Goal: Communication & Community: Answer question/provide support

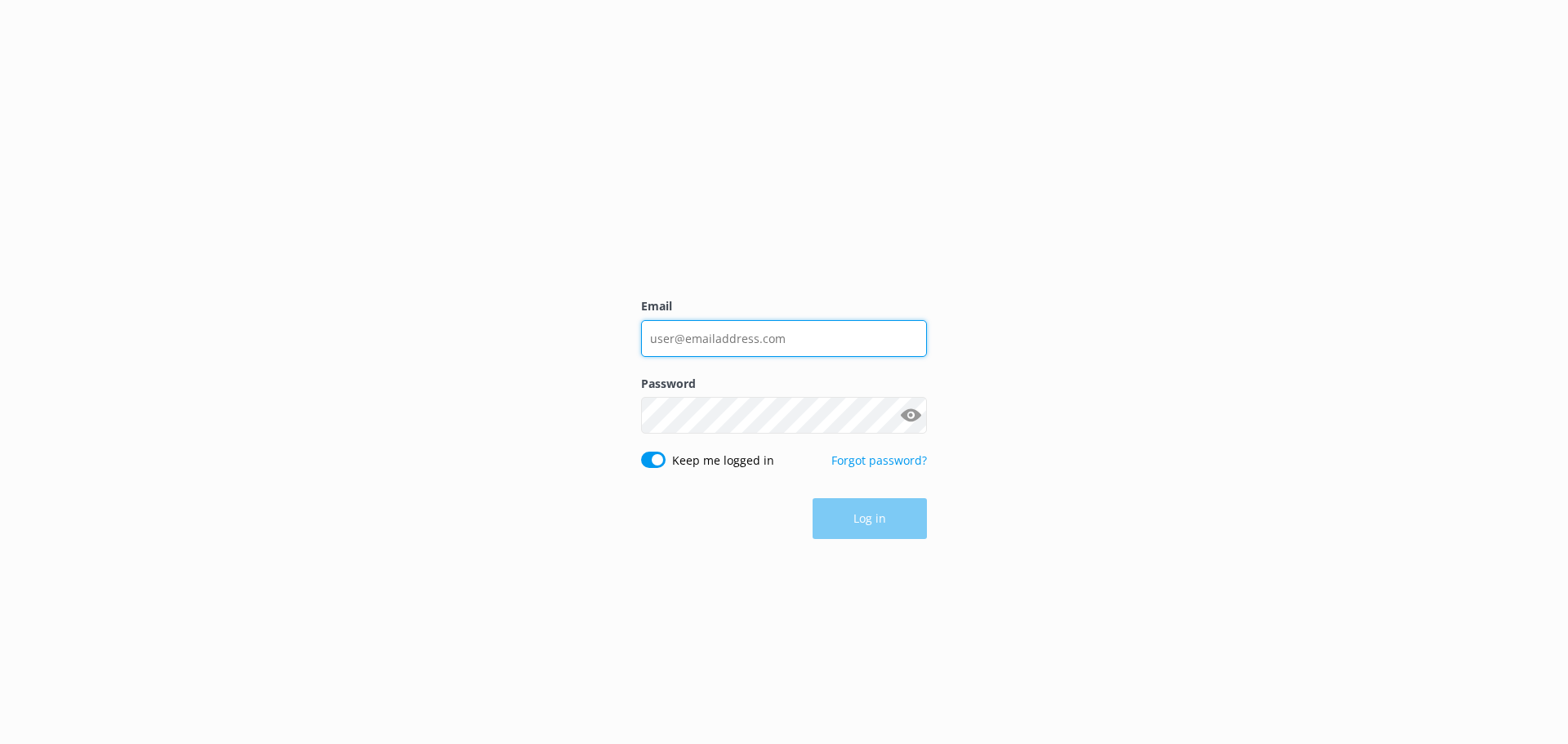
type input "[EMAIL_ADDRESS][DOMAIN_NAME]"
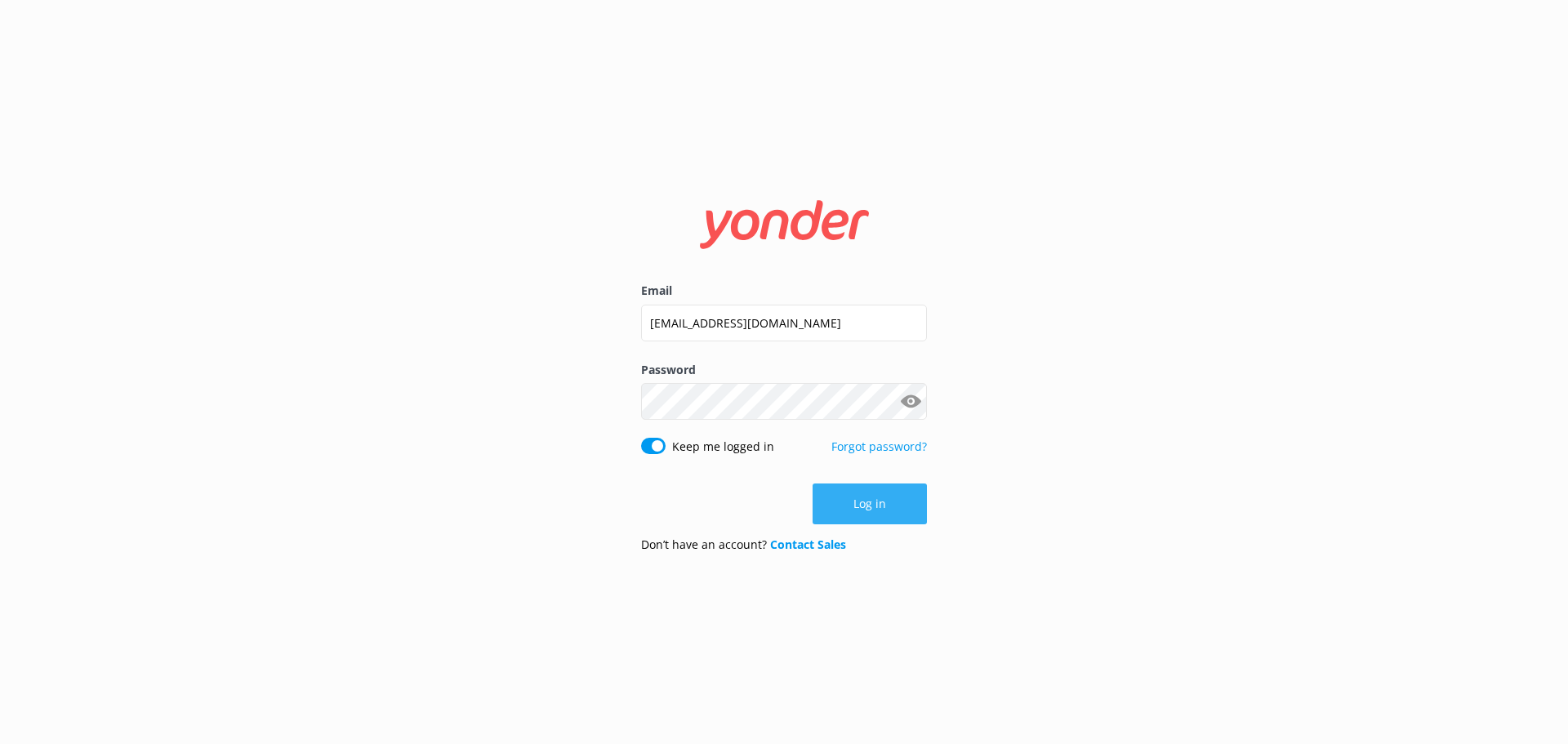
click at [899, 507] on button "Log in" at bounding box center [869, 503] width 114 height 41
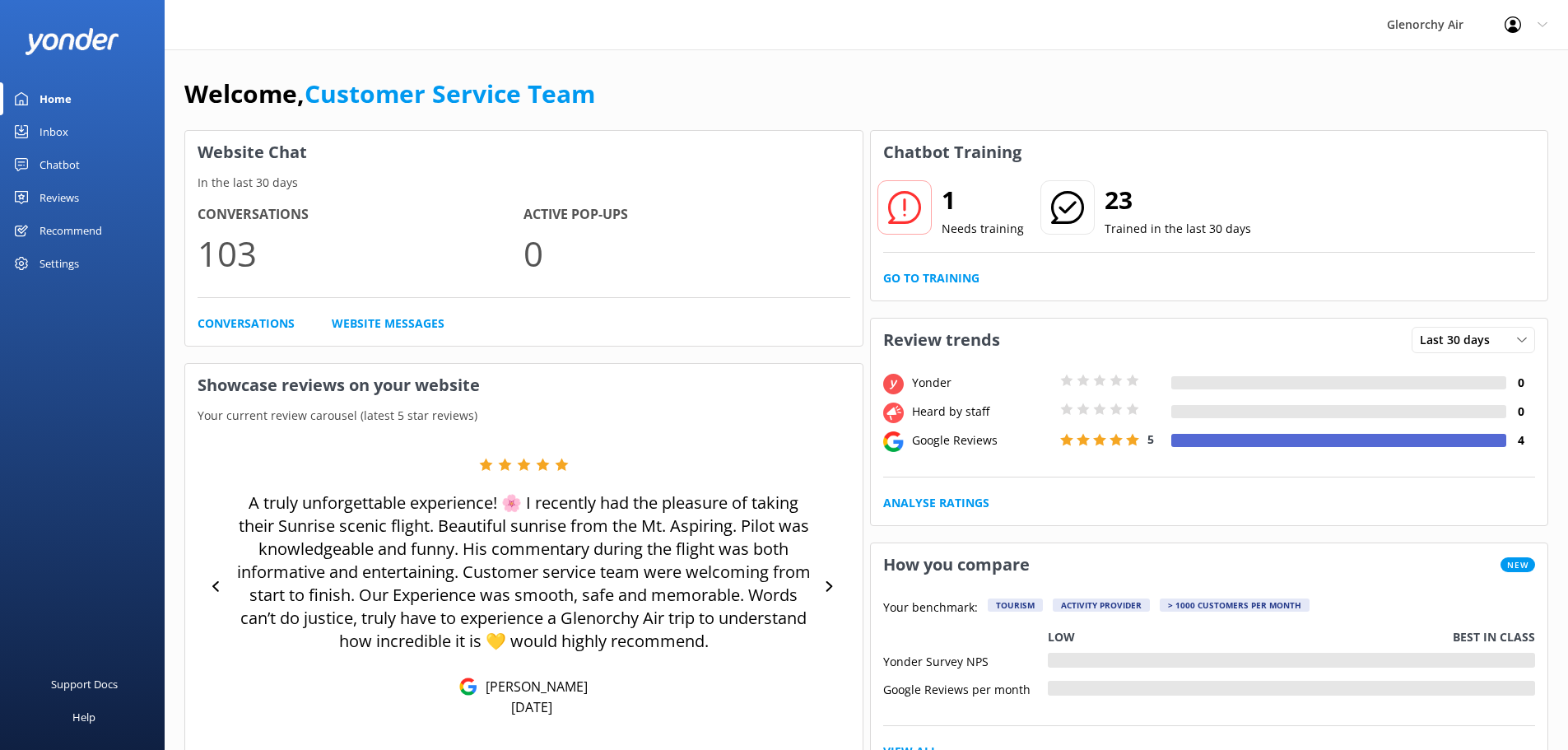
click at [60, 128] on div "Inbox" at bounding box center [54, 131] width 29 height 33
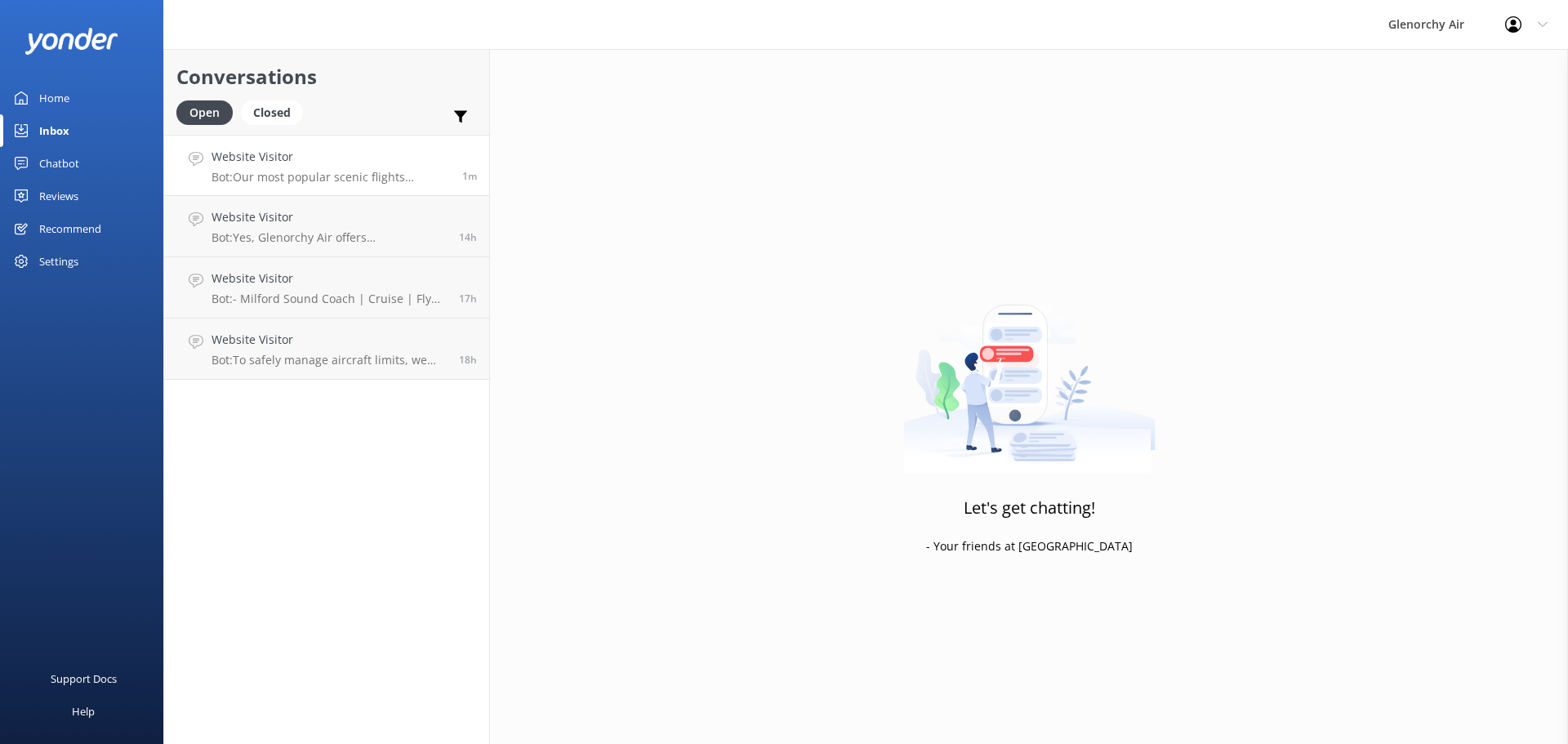
click at [313, 172] on p "Bot: Our most popular scenic flights include: - Milford Sound Fly | Cruise | Fl…" at bounding box center [331, 177] width 238 height 15
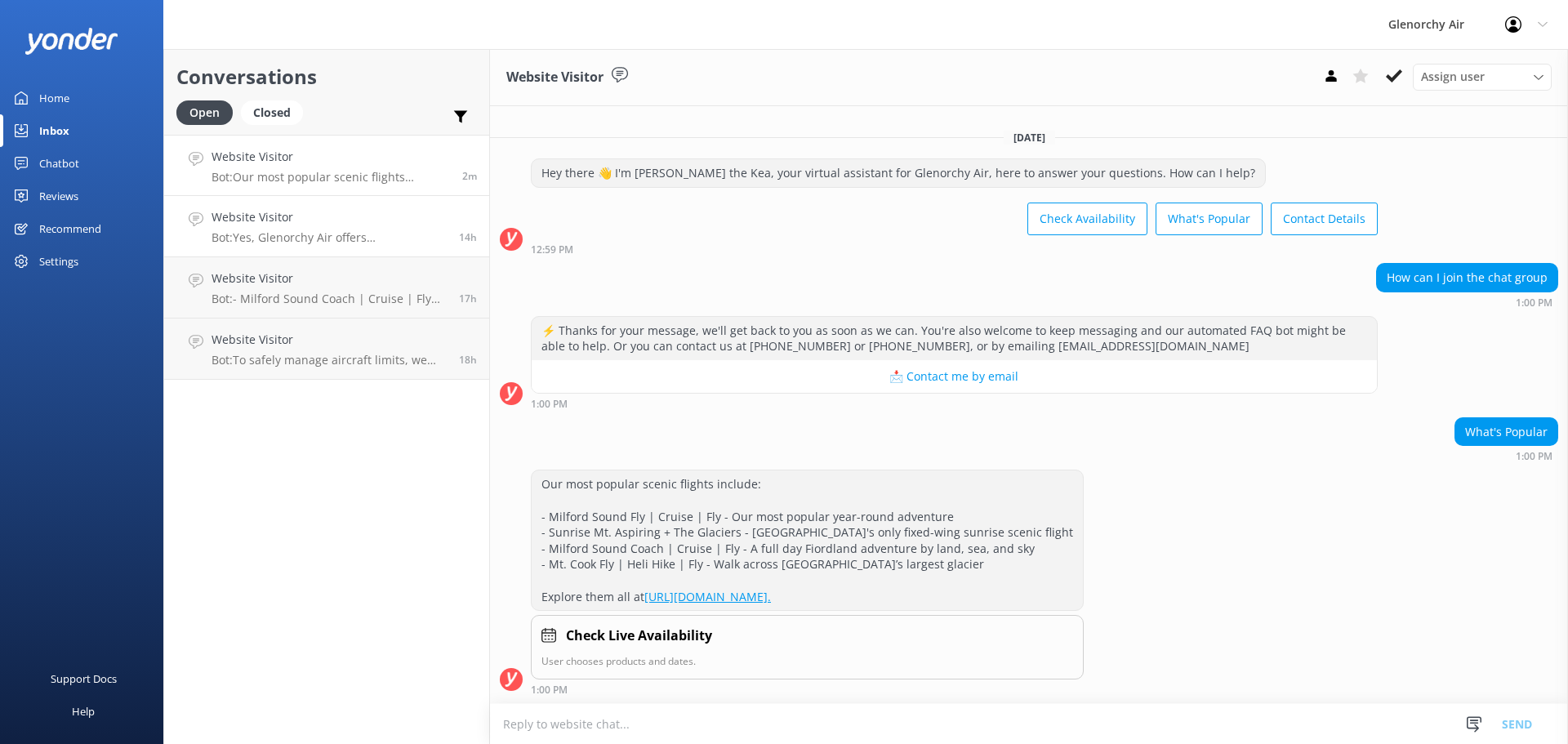
click at [360, 226] on h4 "Website Visitor" at bounding box center [329, 217] width 235 height 18
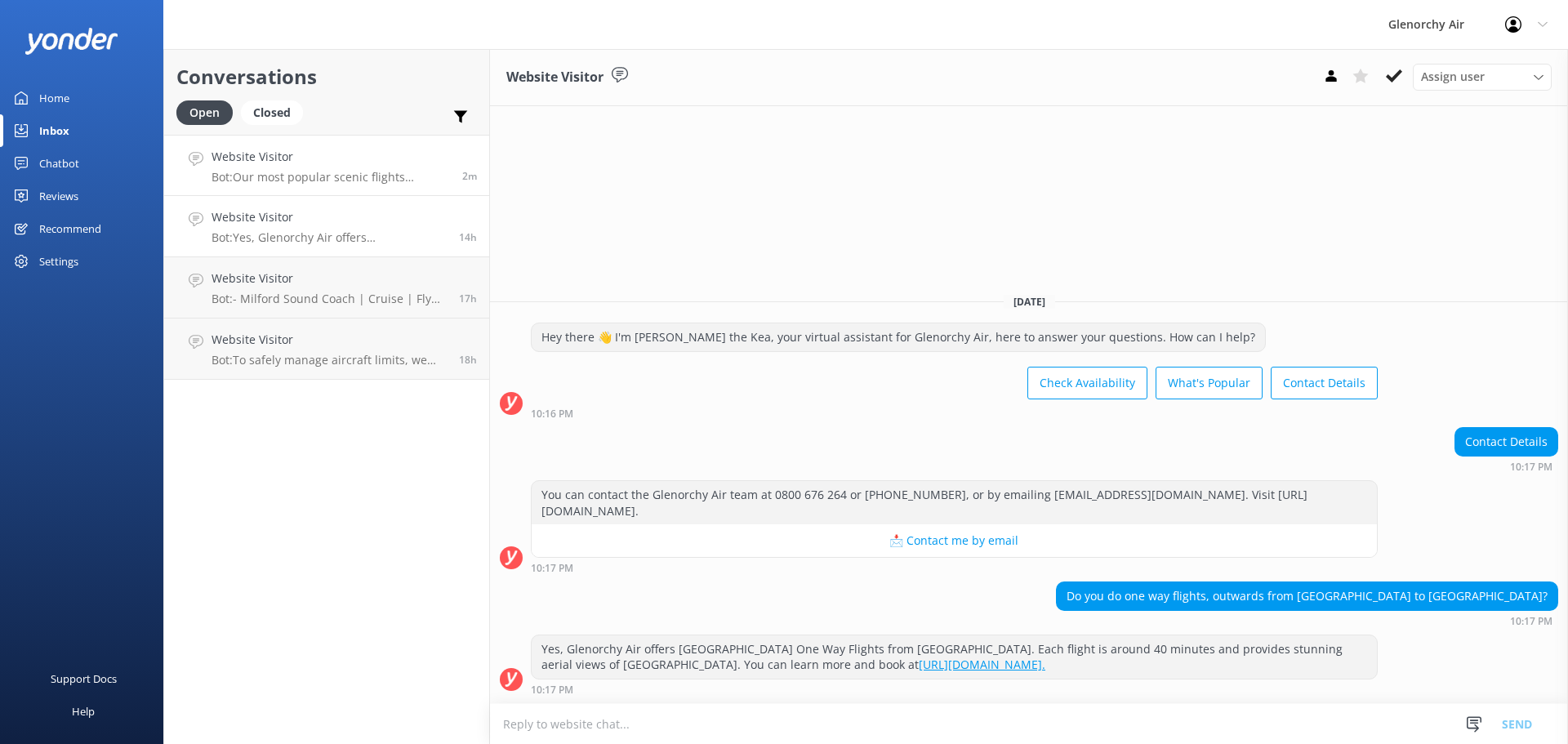
click at [369, 175] on p "Bot: Our most popular scenic flights include: - Milford Sound Fly | Cruise | Fl…" at bounding box center [331, 177] width 238 height 15
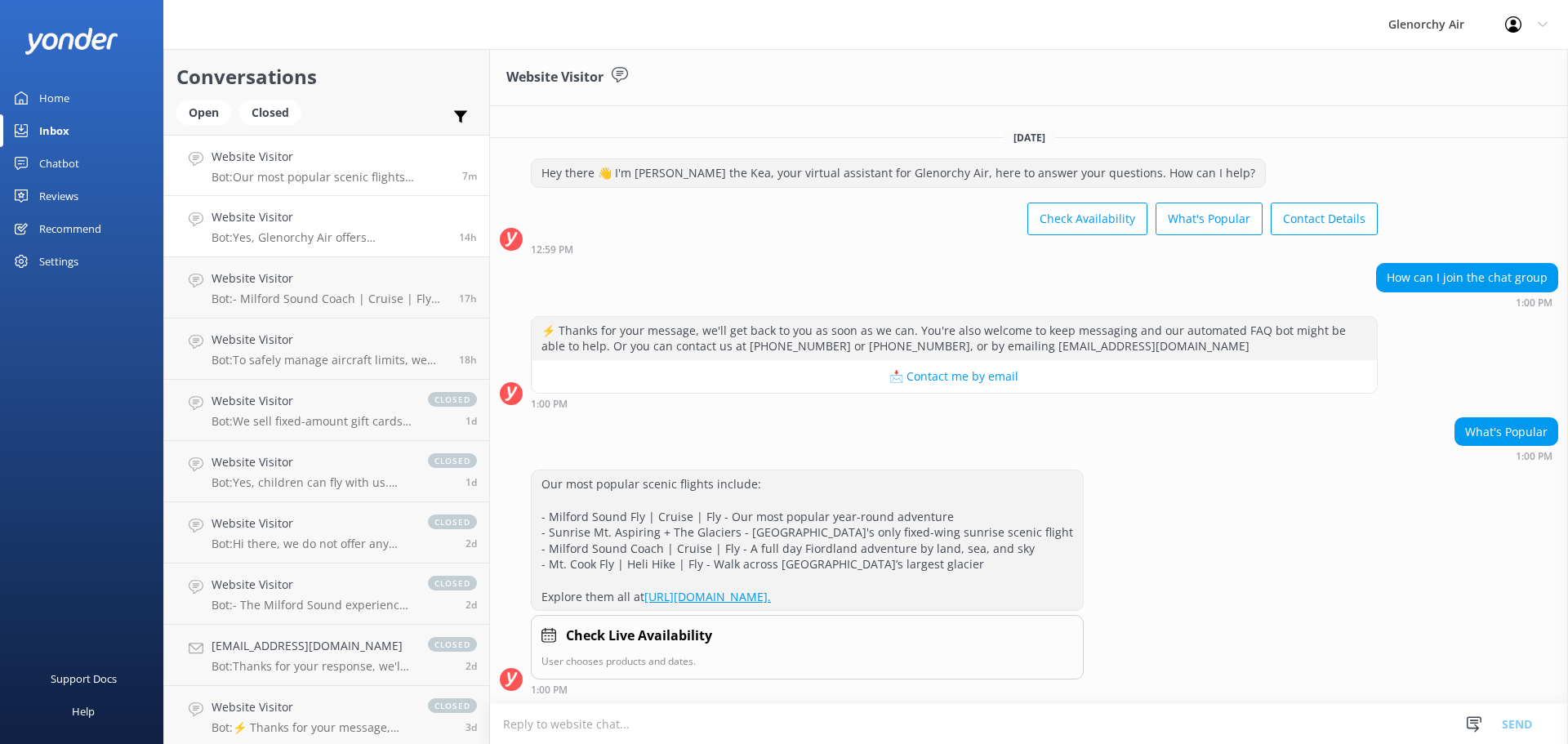
click at [344, 242] on p "Bot: Yes, Glenorchy Air offers [GEOGRAPHIC_DATA] One Way Flights from [GEOGRAPH…" at bounding box center [329, 237] width 235 height 15
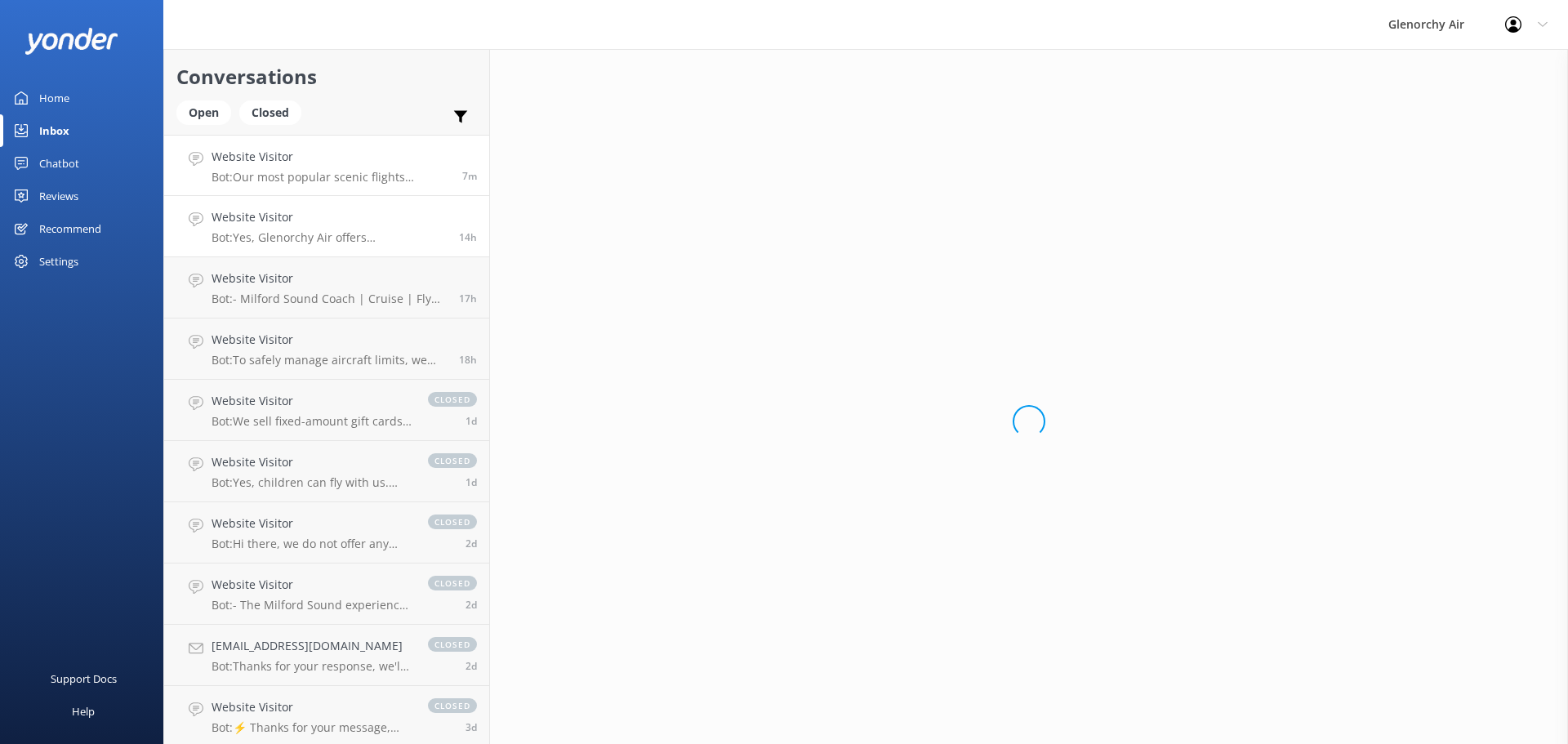
click at [345, 156] on h4 "Website Visitor" at bounding box center [331, 157] width 238 height 18
